Goal: Task Accomplishment & Management: Manage account settings

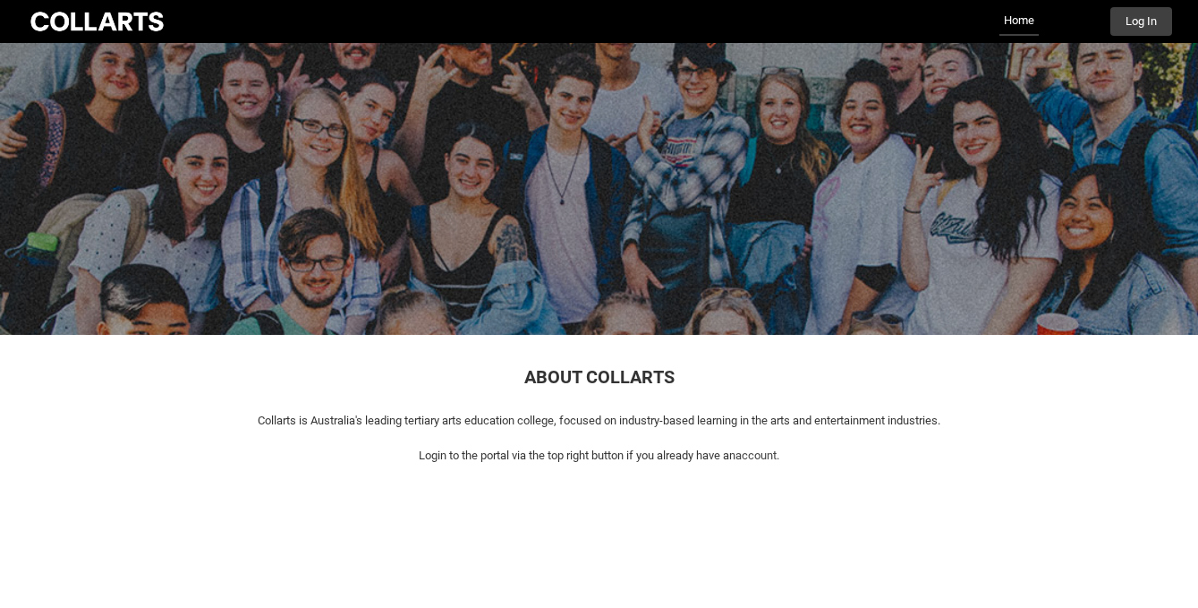
scroll to position [95, 0]
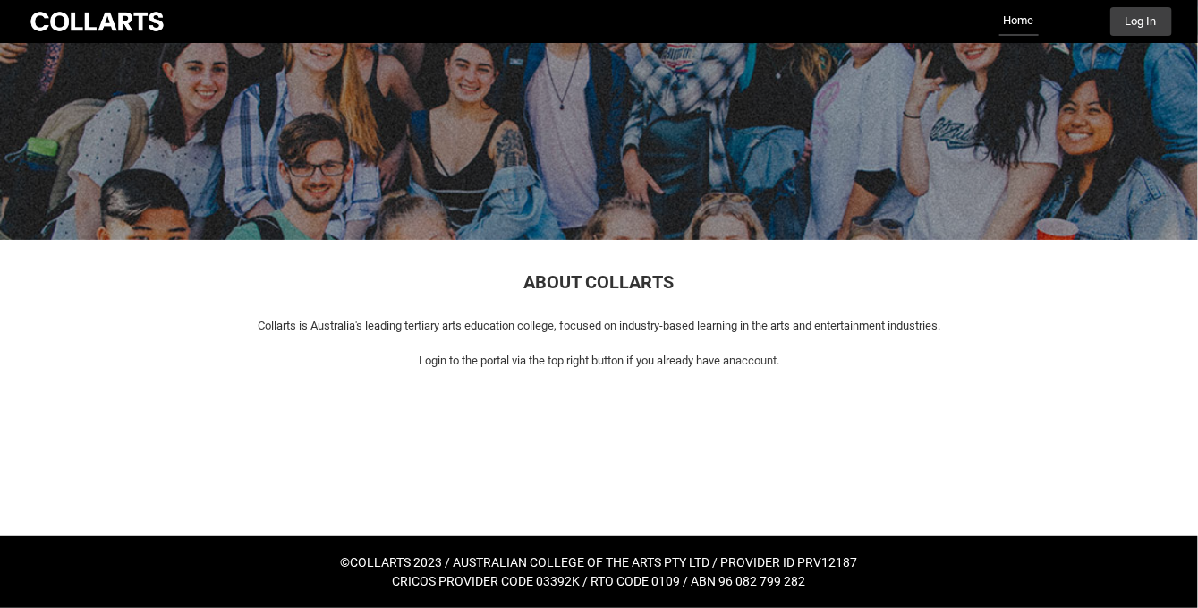
click at [1133, 5] on div "Collarts Education Community Home More Log In" at bounding box center [599, 21] width 1145 height 43
click at [1140, 18] on button "Log In" at bounding box center [1141, 21] width 62 height 29
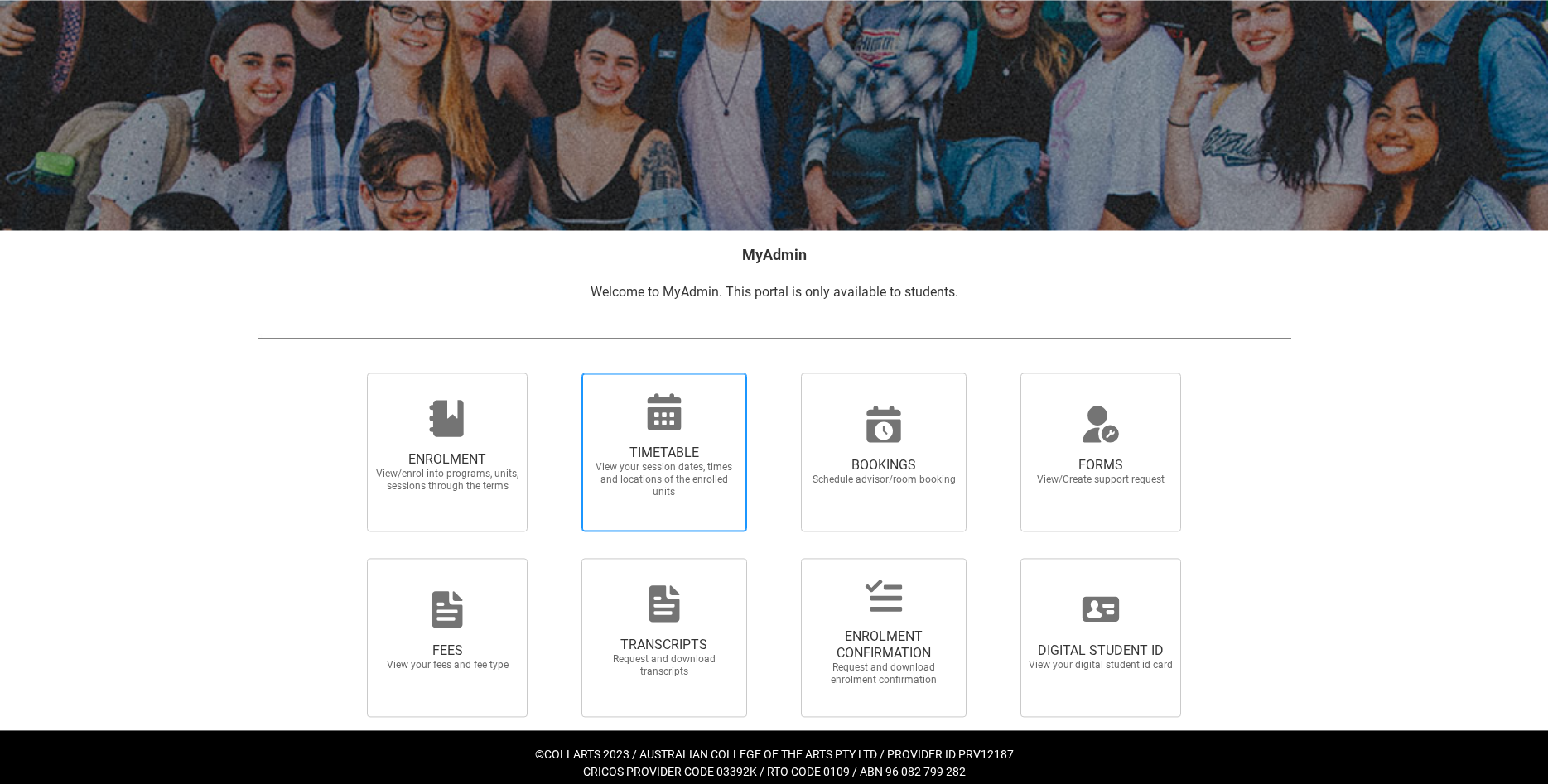
scroll to position [114, 0]
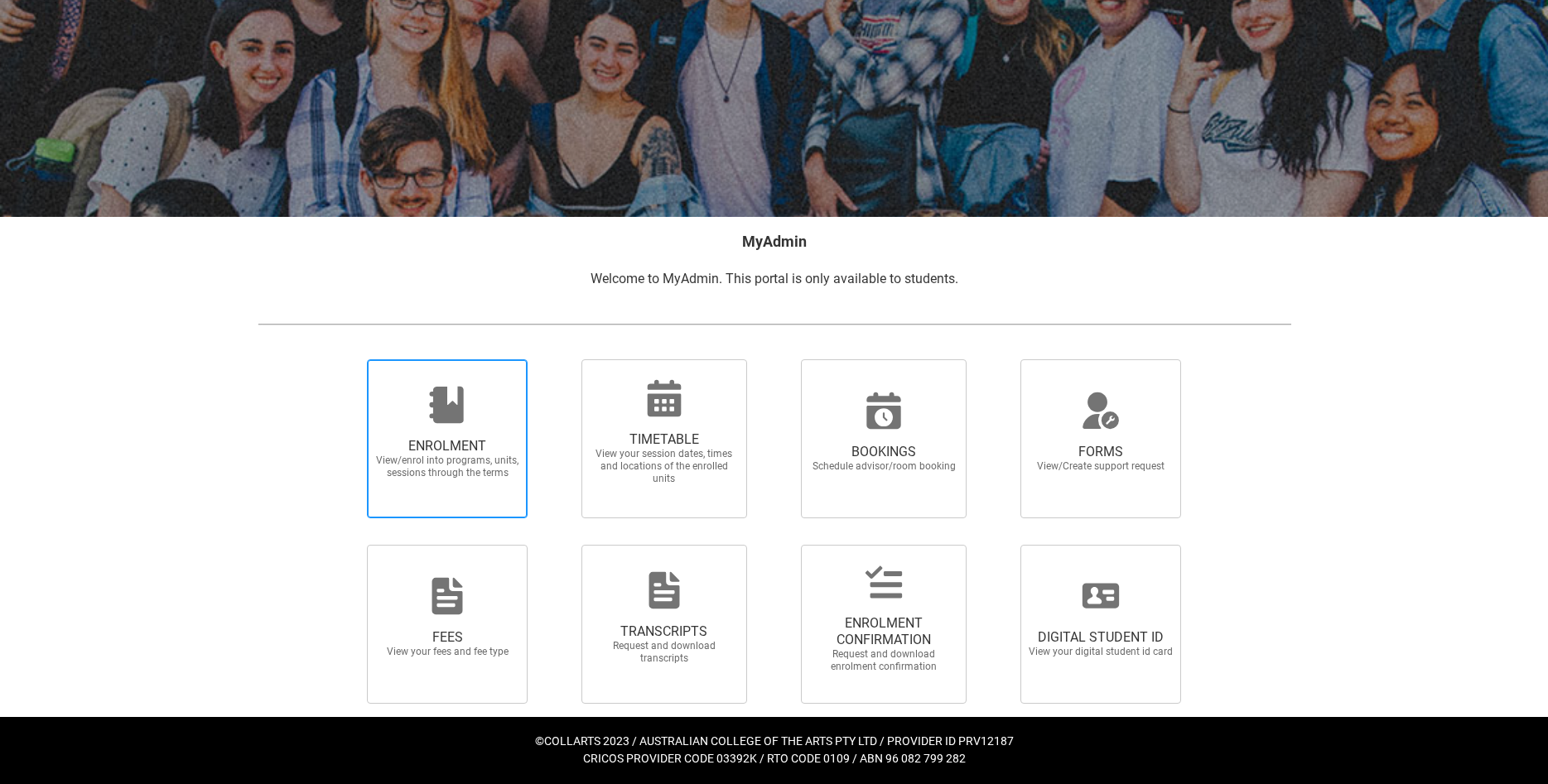
click at [517, 438] on span "ENROLMENT" at bounding box center [446, 446] width 145 height 17
click at [347, 359] on input "ENROLMENT View/enrol into programs, units, sessions through the terms" at bounding box center [346, 358] width 1 height 1
radio input "true"
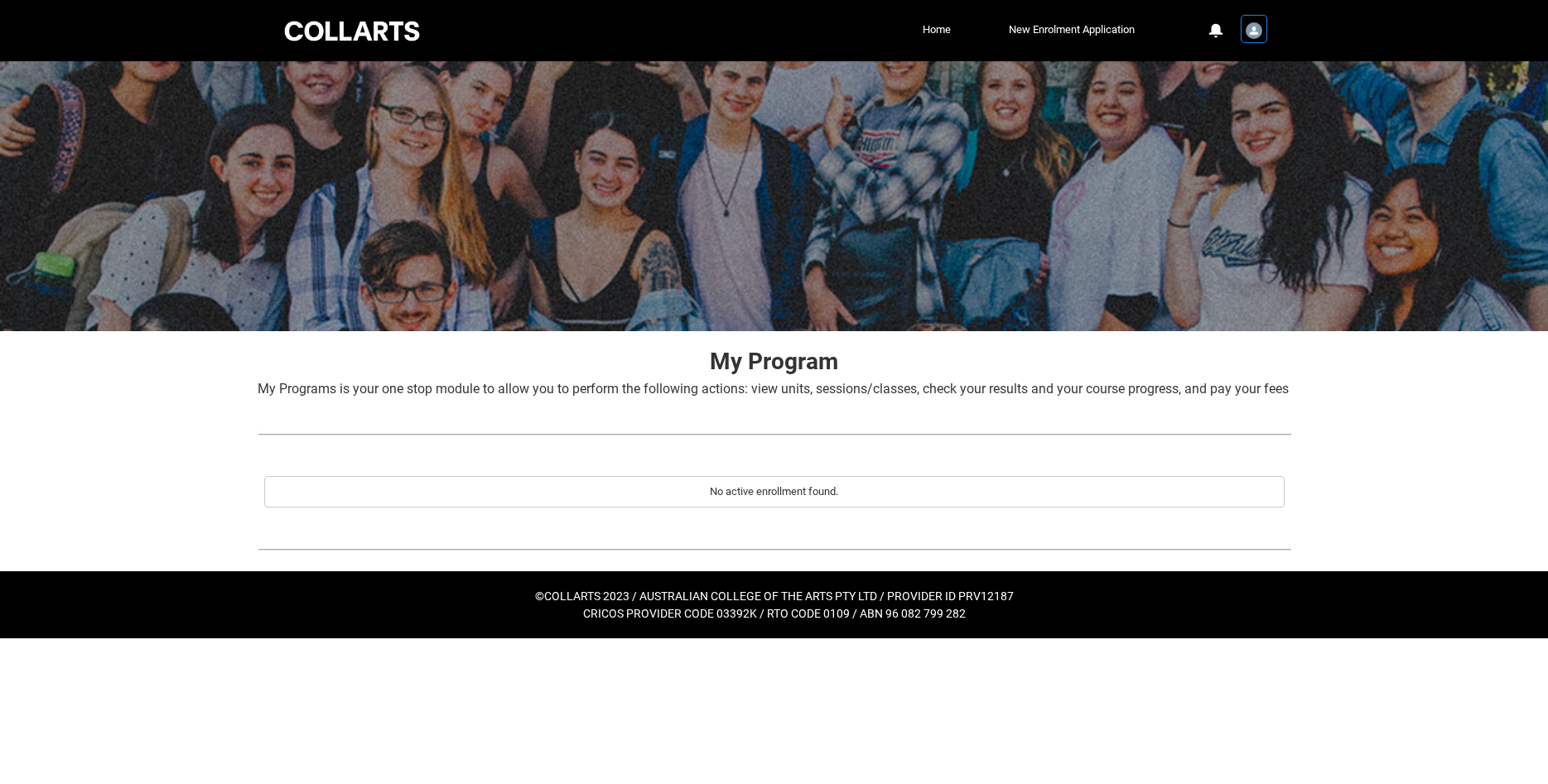
click at [1257, 35] on img "User Profile Student.mwest.20230985" at bounding box center [1255, 31] width 17 height 17
click at [1236, 68] on link "Profile" at bounding box center [1227, 70] width 78 height 28
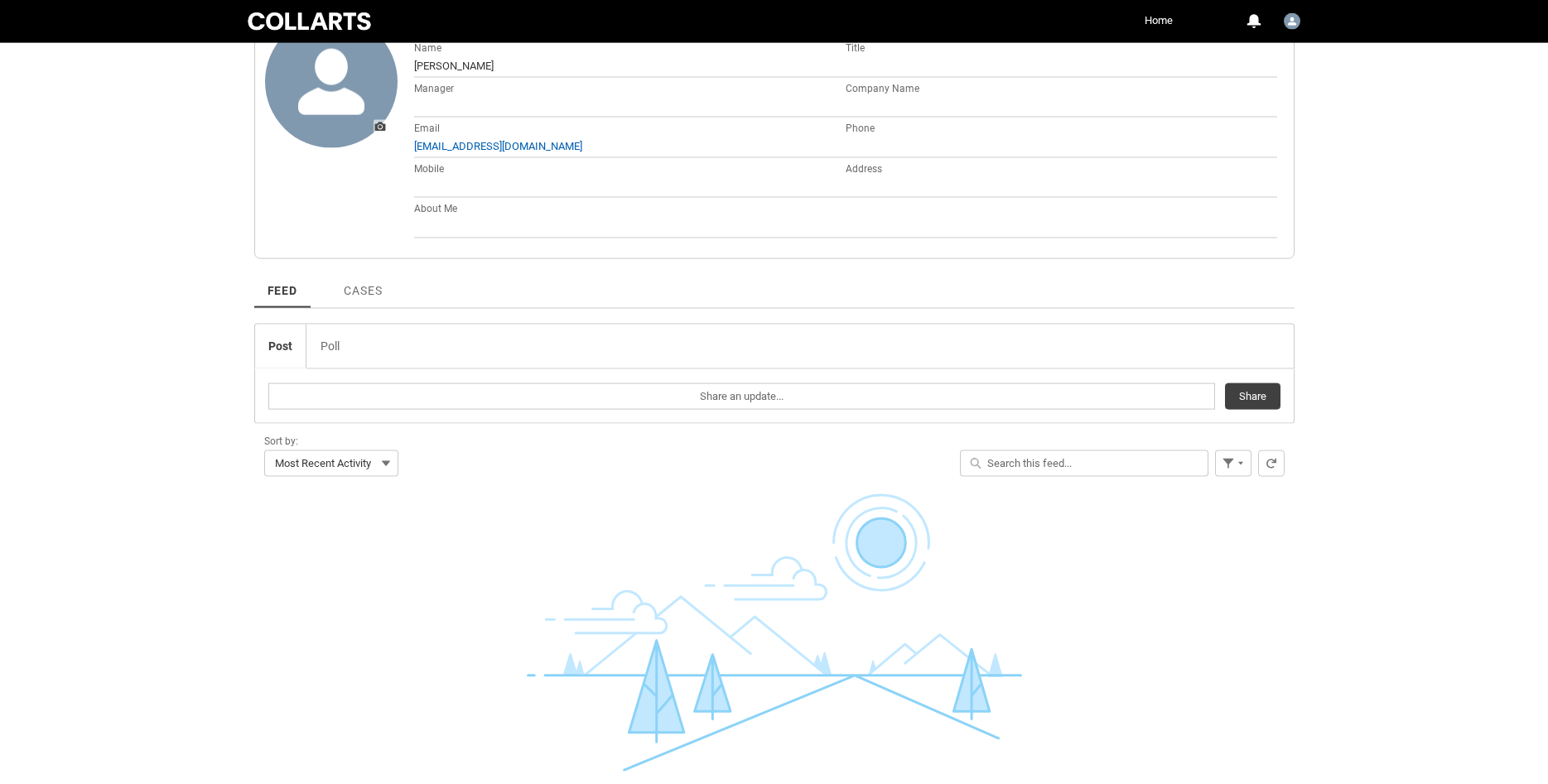
scroll to position [338, 0]
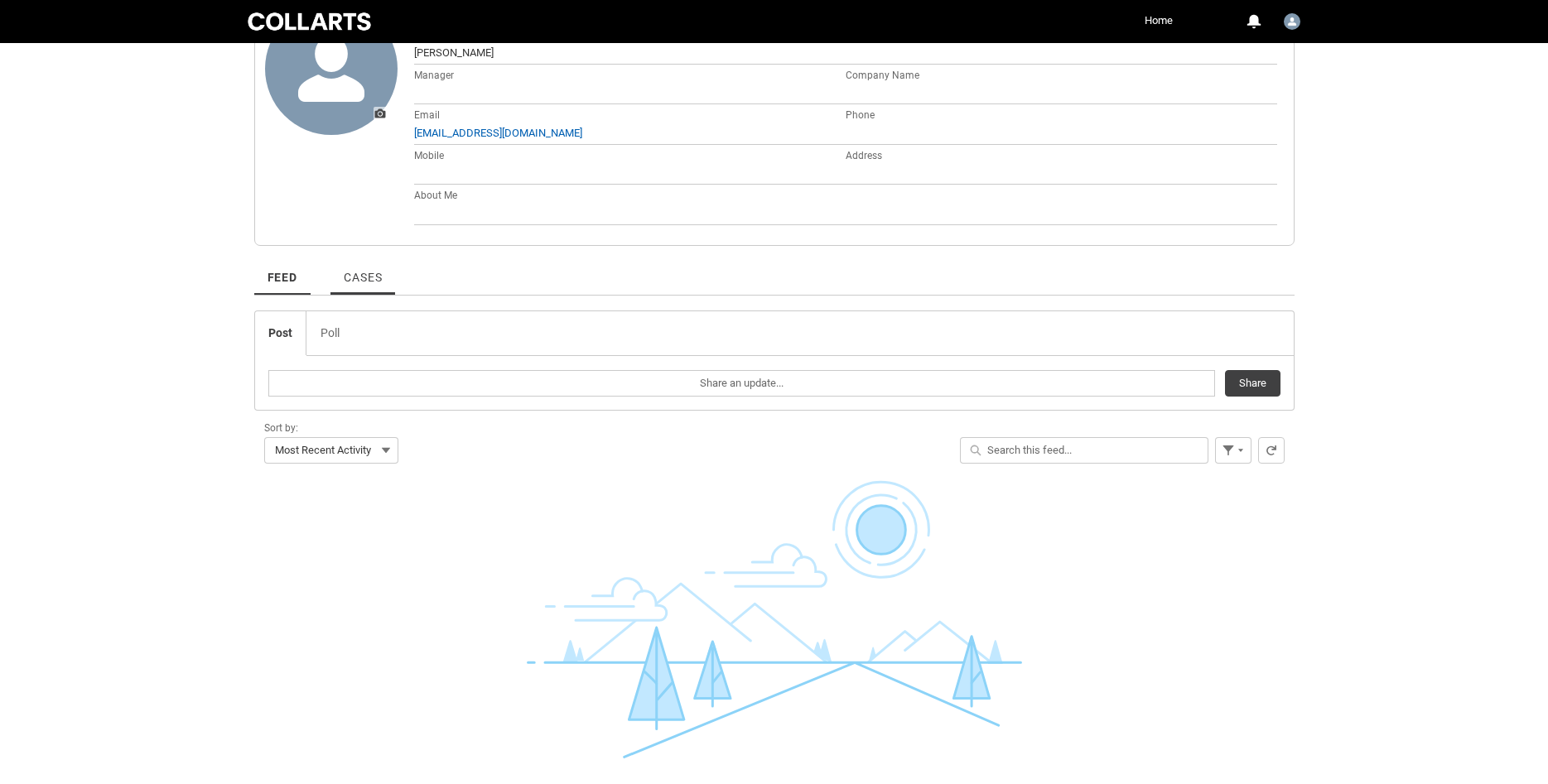
click at [363, 268] on link "Cases" at bounding box center [363, 271] width 65 height 45
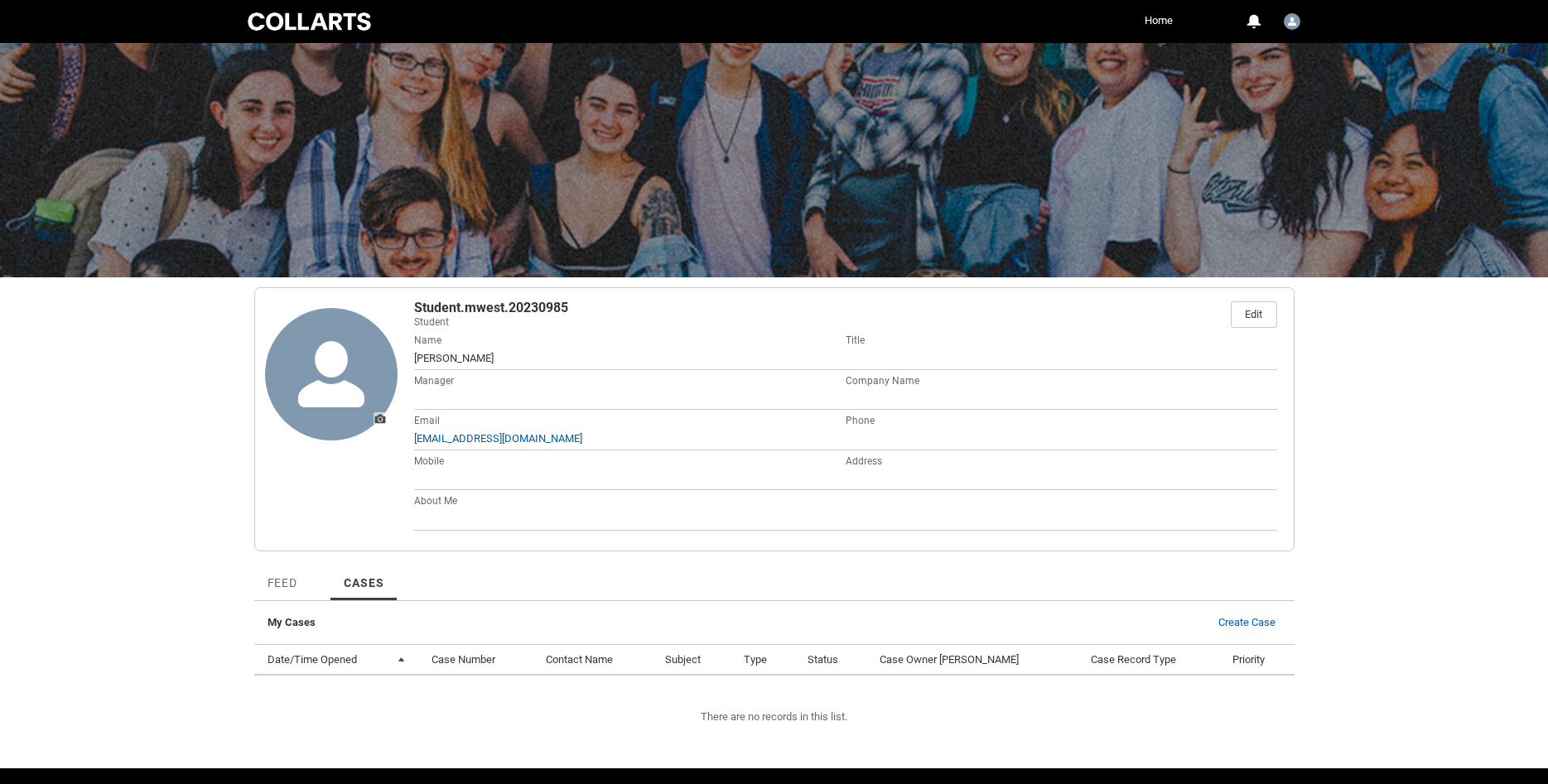
scroll to position [82, 0]
